Goal: Task Accomplishment & Management: Use online tool/utility

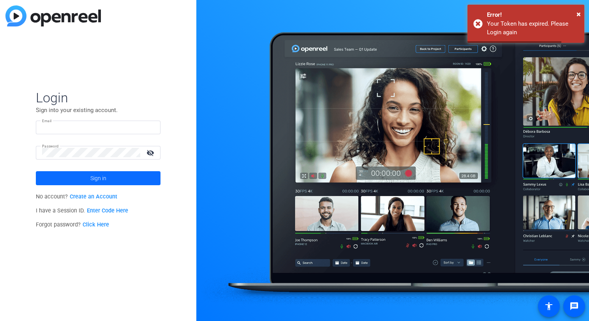
type input "[EMAIL_ADDRESS][DOMAIN_NAME]"
click at [105, 176] on span "Sign in" at bounding box center [98, 178] width 16 height 19
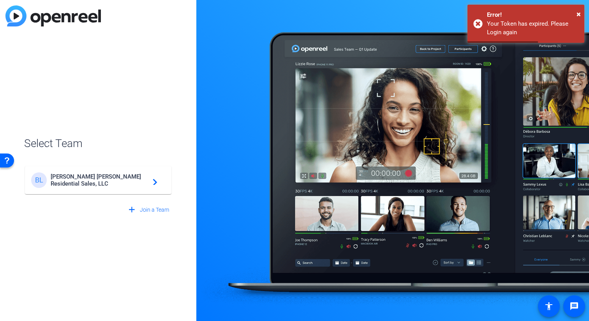
click at [102, 175] on span "[PERSON_NAME] [PERSON_NAME] Residential Sales, LLC" at bounding box center [99, 180] width 97 height 14
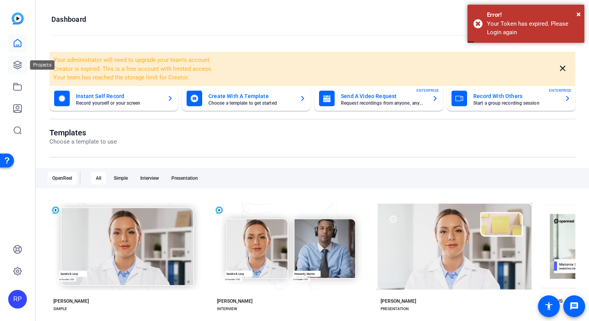
click at [15, 63] on icon at bounding box center [17, 64] width 9 height 9
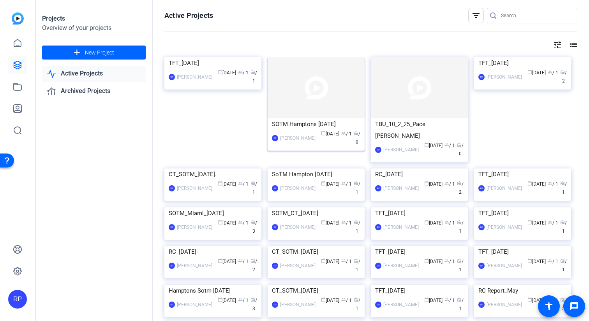
click at [320, 93] on img at bounding box center [316, 87] width 97 height 61
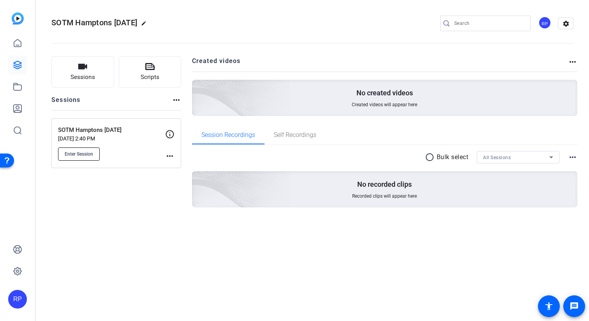
click at [79, 153] on span "Enter Session" at bounding box center [79, 154] width 28 height 6
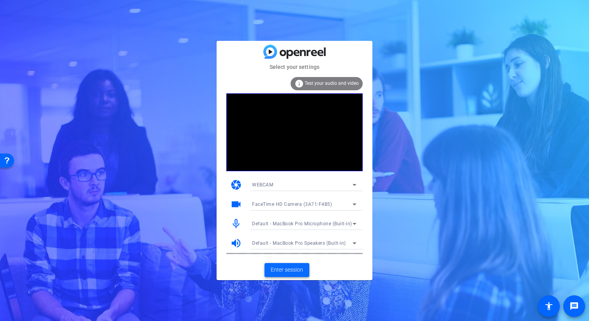
click at [301, 272] on span "Enter session" at bounding box center [287, 270] width 32 height 8
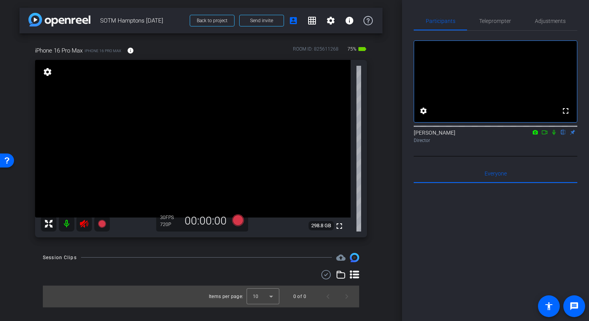
click at [84, 220] on icon at bounding box center [84, 224] width 8 height 8
click at [84, 227] on div at bounding box center [75, 224] width 69 height 16
click at [85, 223] on div at bounding box center [75, 224] width 69 height 16
click at [83, 223] on div at bounding box center [75, 224] width 69 height 16
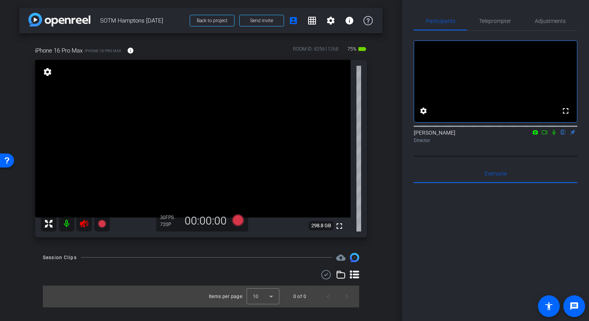
click at [79, 223] on div at bounding box center [75, 224] width 69 height 16
click at [88, 226] on icon at bounding box center [84, 224] width 8 height 8
click at [86, 225] on icon at bounding box center [84, 224] width 8 height 8
click at [506, 21] on span "Teleprompter" at bounding box center [495, 20] width 32 height 5
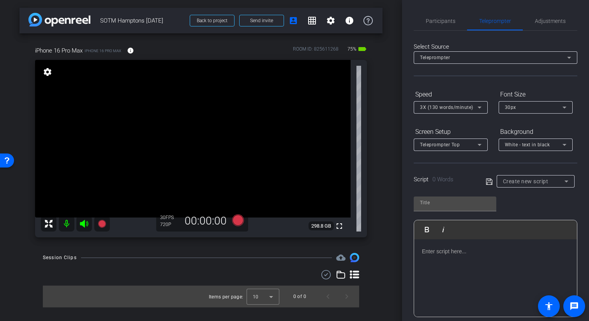
click at [453, 276] on div at bounding box center [495, 279] width 163 height 78
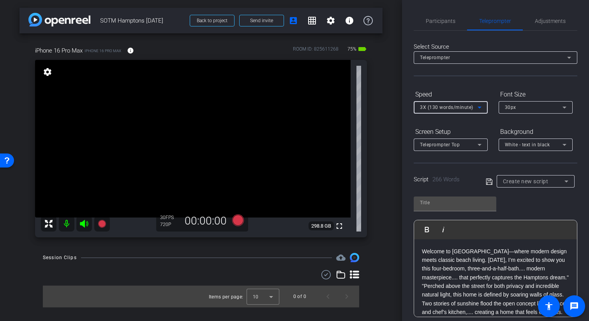
click at [451, 110] on div "3X (130 words/minute)" at bounding box center [449, 107] width 58 height 10
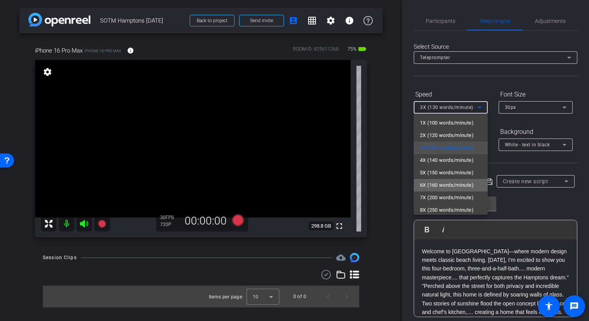
click at [441, 182] on span "6X (160 words/minute)" at bounding box center [447, 185] width 54 height 9
type input "Default title 627"
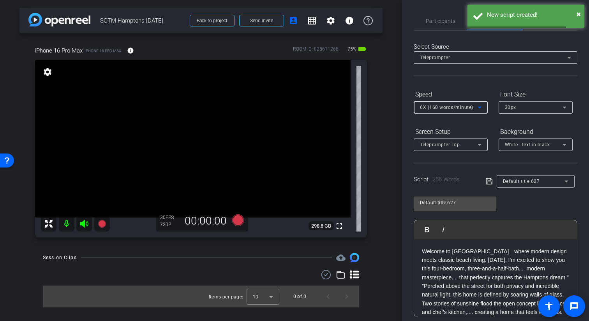
scroll to position [104, 0]
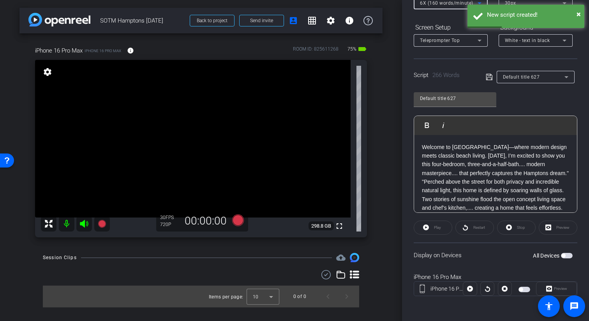
click at [526, 291] on span "button" at bounding box center [524, 289] width 12 height 5
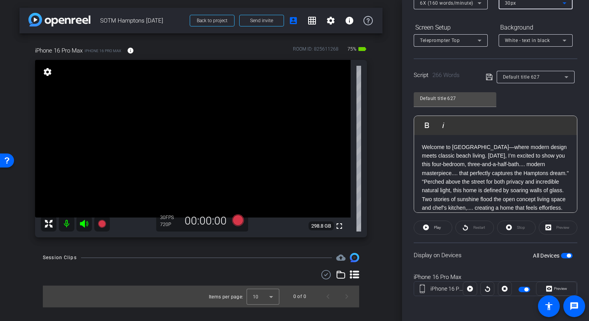
click at [561, 2] on icon at bounding box center [564, 2] width 9 height 9
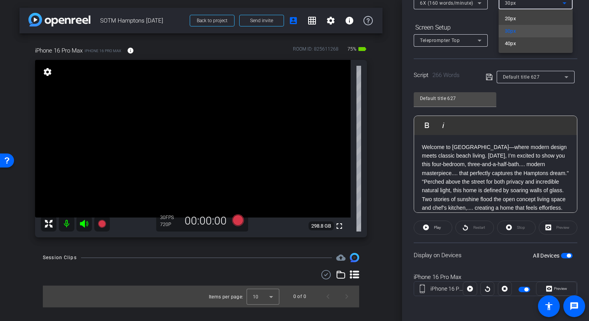
click at [577, 7] on div at bounding box center [294, 160] width 589 height 321
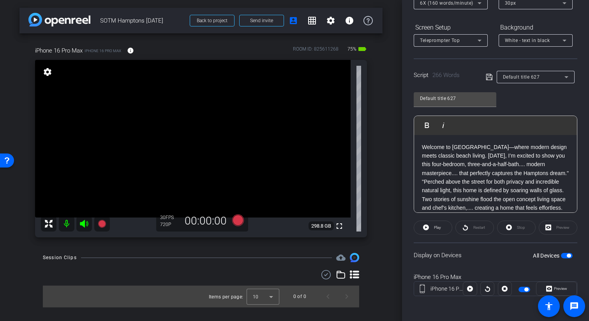
scroll to position [0, 0]
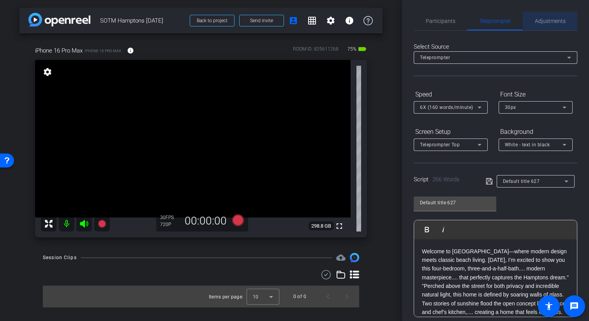
click at [556, 26] on span "Adjustments" at bounding box center [550, 21] width 31 height 19
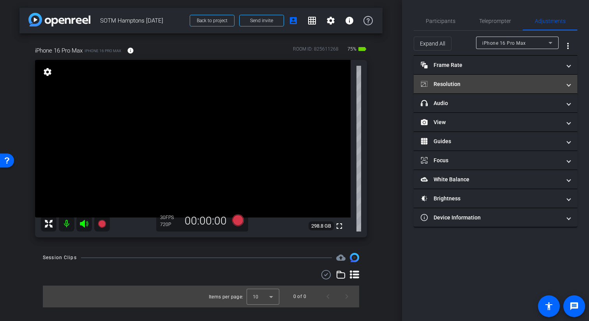
click at [453, 85] on mat-panel-title "Resolution" at bounding box center [491, 84] width 140 height 8
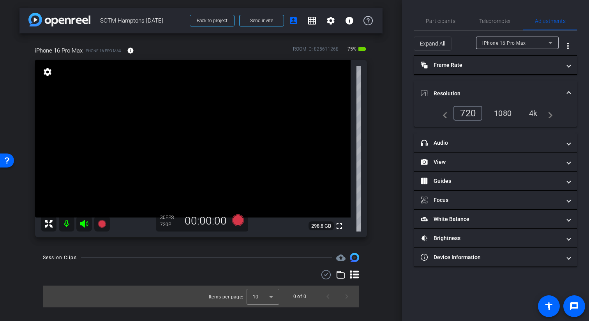
click at [505, 113] on div "1080" at bounding box center [502, 113] width 29 height 13
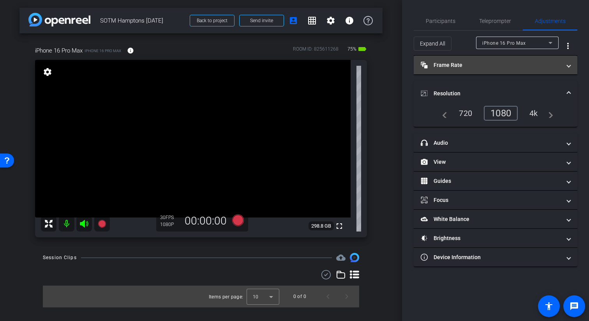
click at [467, 62] on mat-panel-title "Frame Rate Frame Rate" at bounding box center [491, 65] width 140 height 8
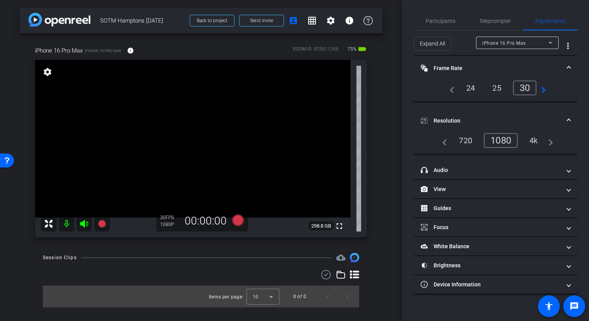
click at [472, 88] on div "24" at bounding box center [470, 87] width 21 height 13
click at [447, 20] on span "Participants" at bounding box center [441, 20] width 30 height 5
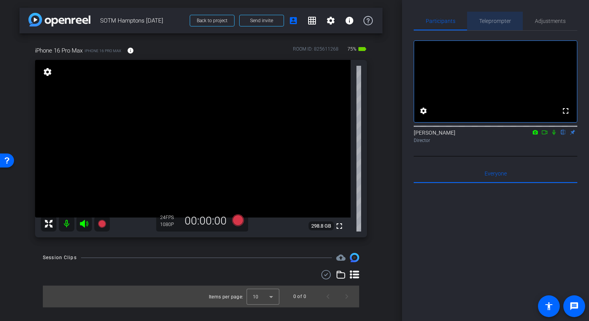
click at [486, 21] on span "Teleprompter" at bounding box center [495, 20] width 32 height 5
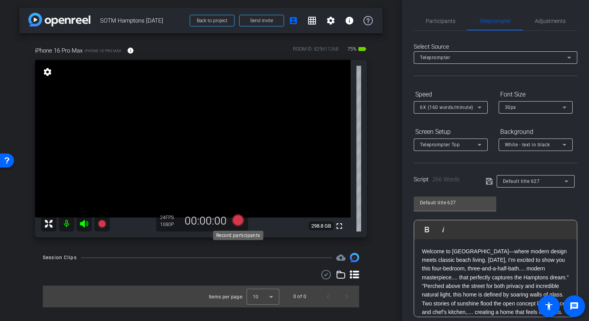
click at [238, 220] on icon at bounding box center [238, 221] width 12 height 12
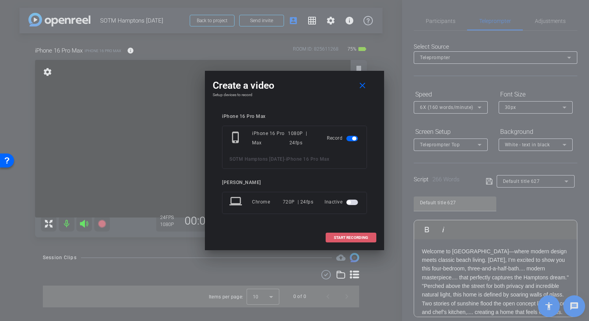
click at [358, 238] on span "START RECORDING" at bounding box center [351, 238] width 34 height 4
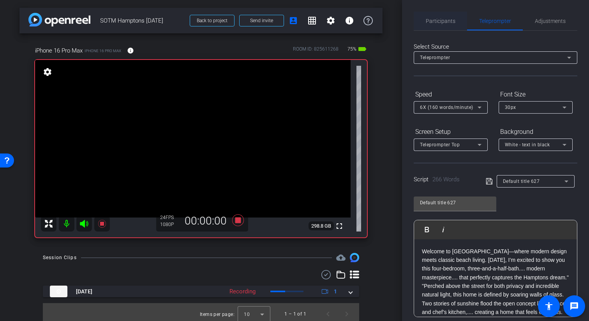
click at [443, 23] on span "Participants" at bounding box center [441, 20] width 30 height 5
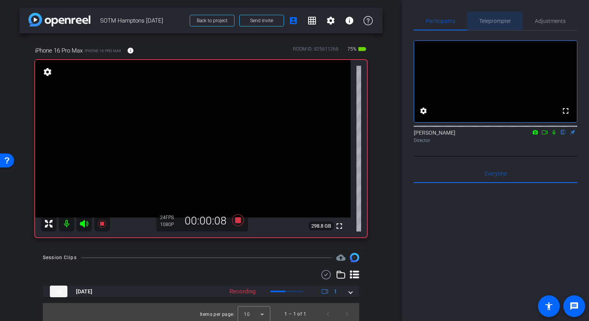
click at [500, 20] on span "Teleprompter" at bounding box center [495, 20] width 32 height 5
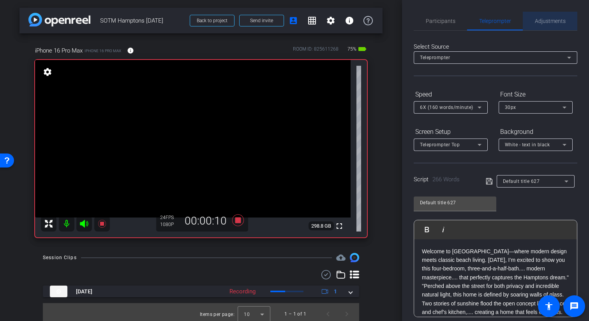
click at [543, 22] on span "Adjustments" at bounding box center [550, 20] width 31 height 5
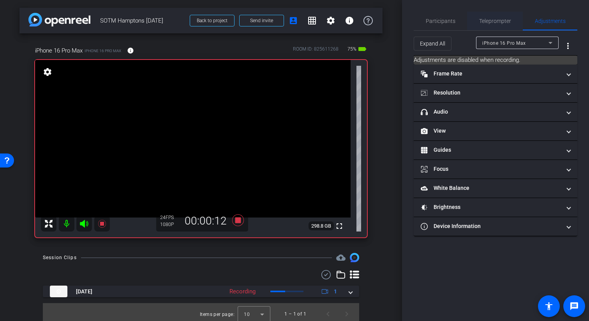
click at [499, 20] on span "Teleprompter" at bounding box center [495, 20] width 32 height 5
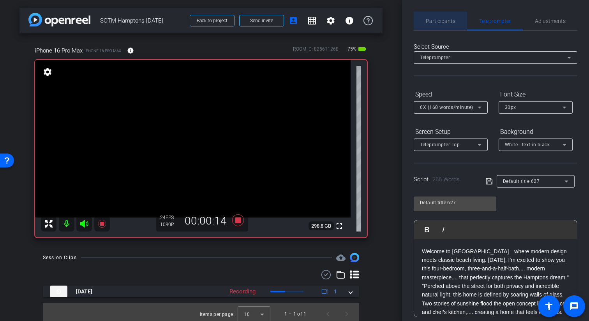
click at [450, 23] on span "Participants" at bounding box center [441, 20] width 30 height 5
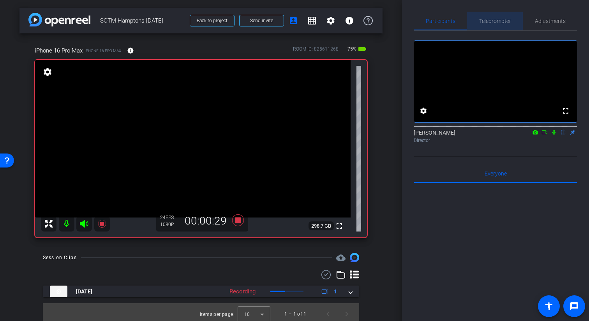
click at [504, 23] on span "Teleprompter" at bounding box center [495, 20] width 32 height 5
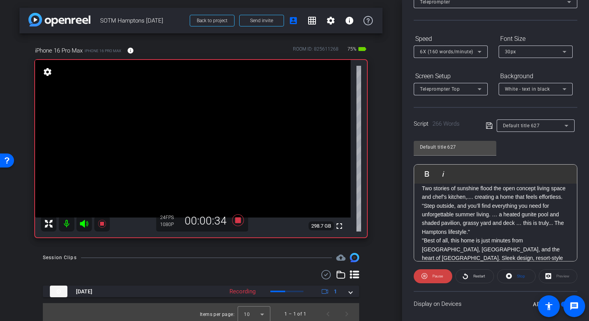
scroll to position [60, 0]
click at [552, 277] on div "Preview" at bounding box center [558, 277] width 39 height 14
click at [550, 276] on div "Preview" at bounding box center [558, 277] width 39 height 14
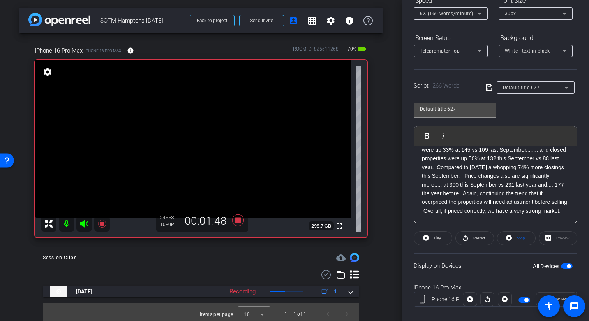
scroll to position [95, 0]
click at [478, 238] on span "Restart" at bounding box center [479, 237] width 12 height 4
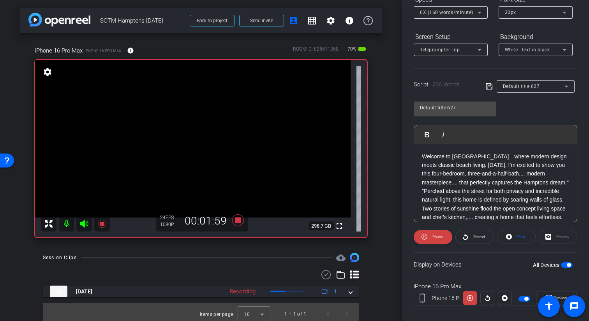
scroll to position [0, 0]
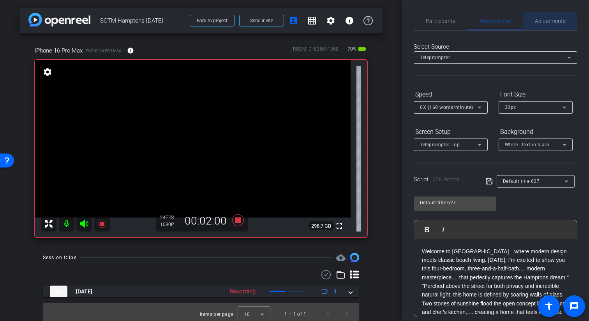
click at [546, 25] on span "Adjustments" at bounding box center [550, 21] width 31 height 19
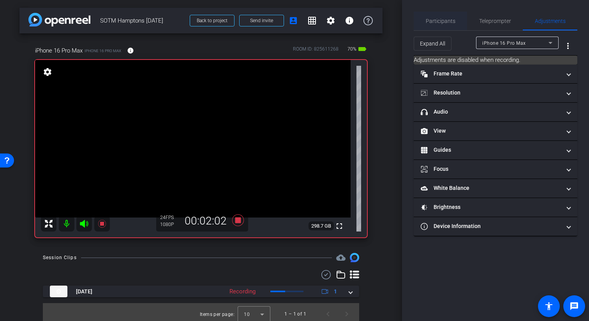
click at [451, 21] on span "Participants" at bounding box center [441, 20] width 30 height 5
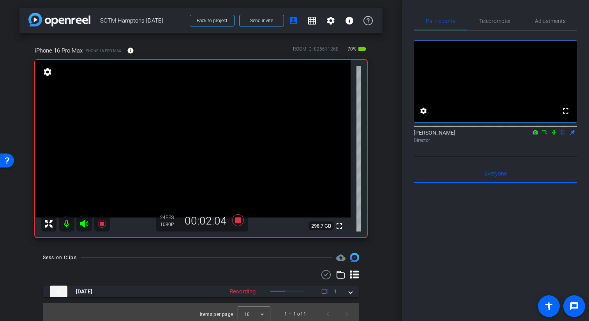
click at [554, 135] on icon at bounding box center [554, 132] width 6 height 5
click at [496, 25] on span "Teleprompter" at bounding box center [495, 21] width 32 height 19
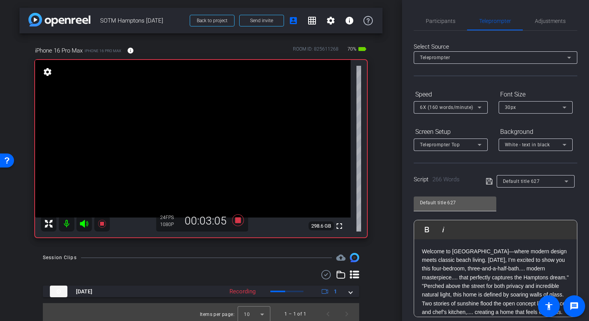
scroll to position [104, 0]
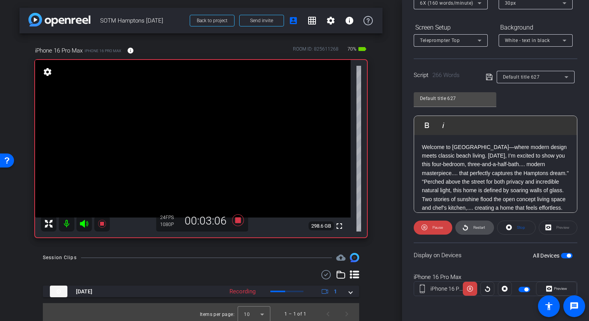
click at [476, 229] on span "Restart" at bounding box center [479, 228] width 12 height 4
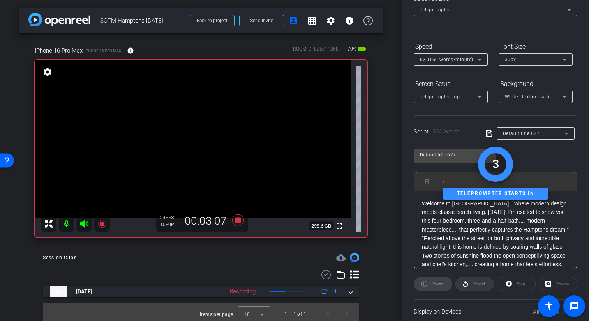
scroll to position [0, 0]
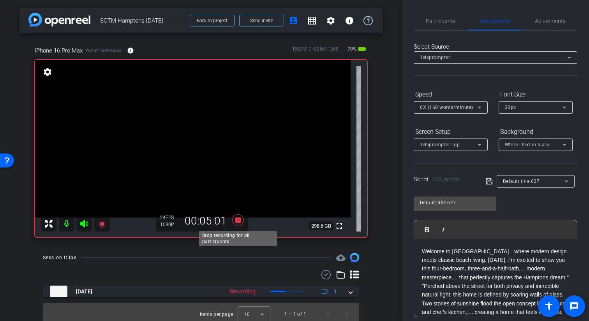
click at [240, 219] on icon at bounding box center [238, 221] width 12 height 12
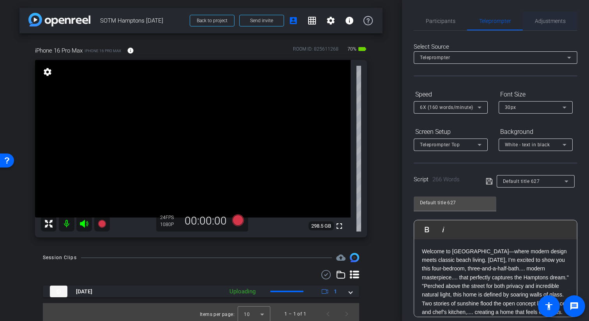
click at [549, 18] on span "Adjustments" at bounding box center [550, 20] width 31 height 5
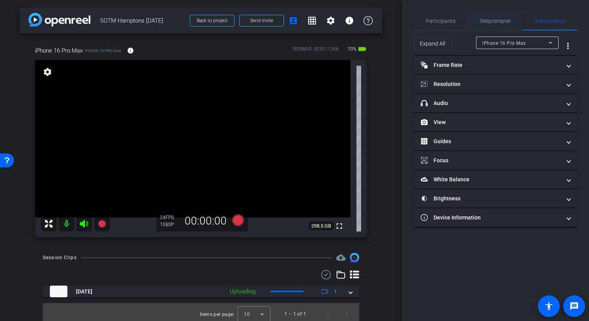
click at [504, 21] on span "Teleprompter" at bounding box center [495, 20] width 32 height 5
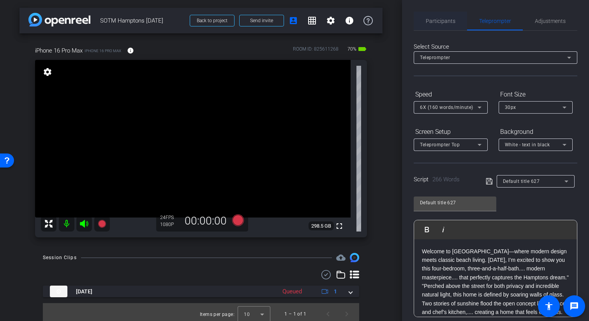
click at [444, 18] on span "Participants" at bounding box center [441, 20] width 30 height 5
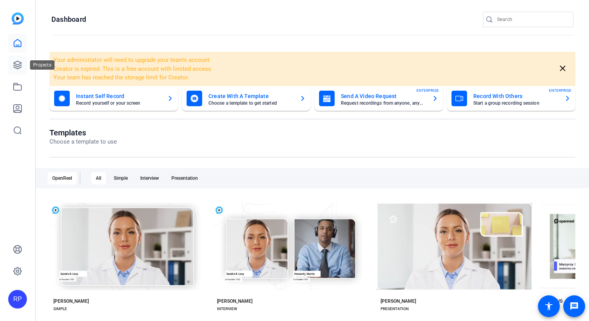
click at [17, 63] on icon at bounding box center [17, 64] width 9 height 9
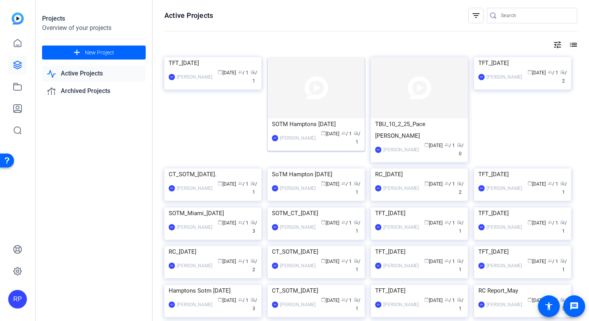
click at [308, 98] on img at bounding box center [316, 87] width 97 height 61
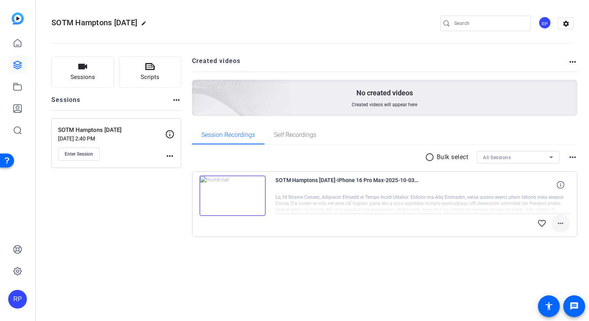
click at [561, 226] on mat-icon "more_horiz" at bounding box center [560, 223] width 9 height 9
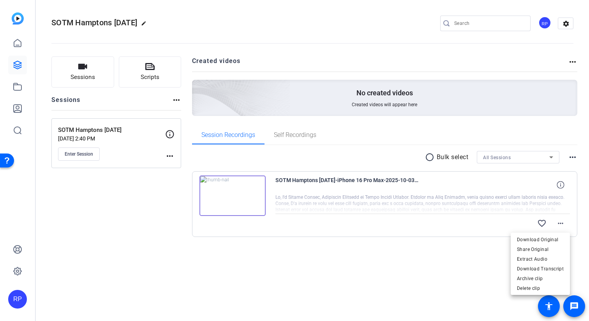
click at [438, 274] on div at bounding box center [294, 160] width 589 height 321
click at [232, 198] on img at bounding box center [232, 196] width 66 height 41
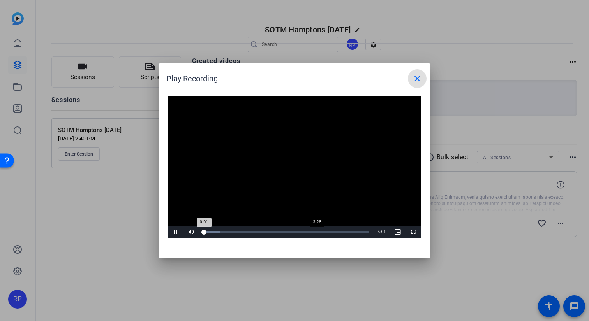
click at [317, 231] on div "3:28" at bounding box center [317, 232] width 0 height 2
click at [176, 232] on span "Video Player" at bounding box center [176, 232] width 16 height 0
click at [420, 80] on mat-icon "close" at bounding box center [417, 78] width 9 height 9
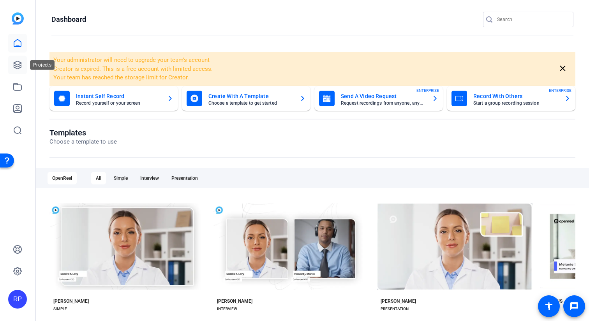
click at [22, 65] on icon at bounding box center [17, 64] width 9 height 9
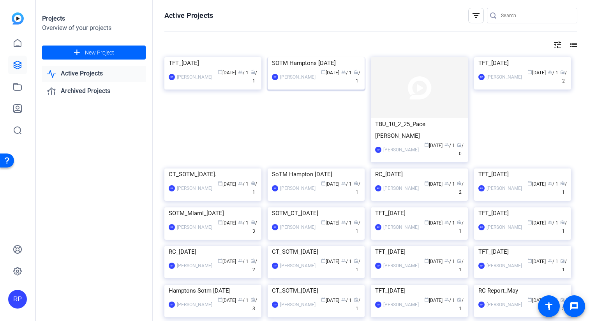
click at [316, 57] on img at bounding box center [316, 57] width 97 height 0
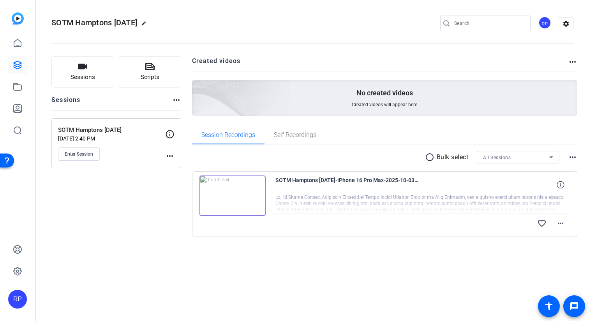
click at [573, 159] on mat-icon "more_horiz" at bounding box center [572, 157] width 9 height 9
click at [465, 261] on div at bounding box center [294, 160] width 589 height 321
click at [565, 223] on span at bounding box center [560, 223] width 19 height 19
click at [441, 261] on div at bounding box center [294, 160] width 589 height 321
click at [558, 225] on mat-icon "more_horiz" at bounding box center [560, 223] width 9 height 9
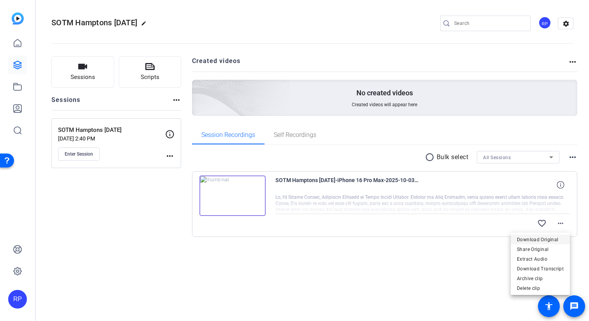
click at [544, 239] on span "Download Original" at bounding box center [540, 239] width 47 height 9
